Goal: Navigation & Orientation: Find specific page/section

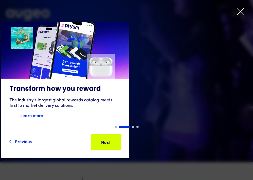
click at [239, 10] on icon at bounding box center [240, 11] width 7 height 7
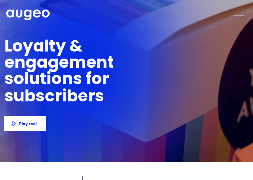
click at [230, 18] on div "menu" at bounding box center [237, 14] width 19 height 12
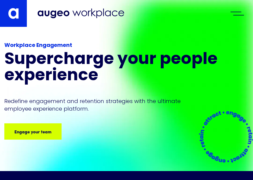
click at [236, 15] on div "menu" at bounding box center [237, 14] width 19 height 12
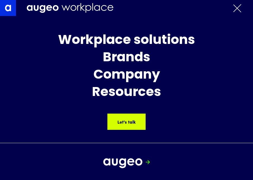
click at [128, 161] on img at bounding box center [122, 163] width 39 height 10
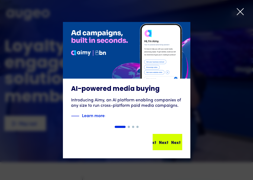
click at [165, 143] on div "Next Next Next Next" at bounding box center [164, 142] width 49 height 7
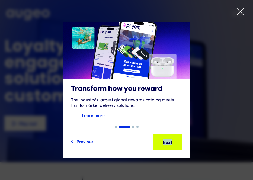
click at [165, 143] on div "Previous Next Next Next Next Next" at bounding box center [126, 142] width 111 height 16
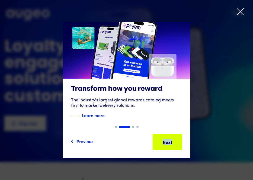
click at [165, 143] on div "Next Next Next Next" at bounding box center [162, 142] width 49 height 7
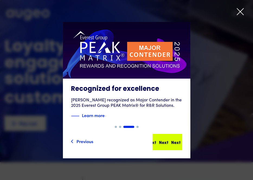
click at [166, 143] on div "Next Next Next Next" at bounding box center [167, 142] width 49 height 7
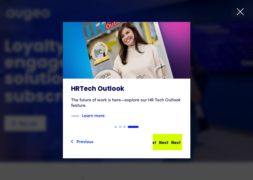
click at [166, 142] on div "Next" at bounding box center [165, 142] width 9 height 7
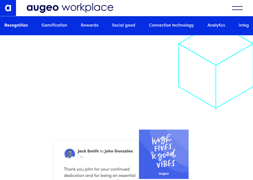
scroll to position [706, 0]
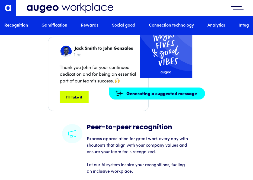
click at [231, 7] on div "menu" at bounding box center [237, 8] width 19 height 12
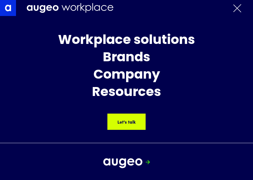
click at [11, 4] on link at bounding box center [8, 8] width 16 height 16
